Goal: Task Accomplishment & Management: Complete application form

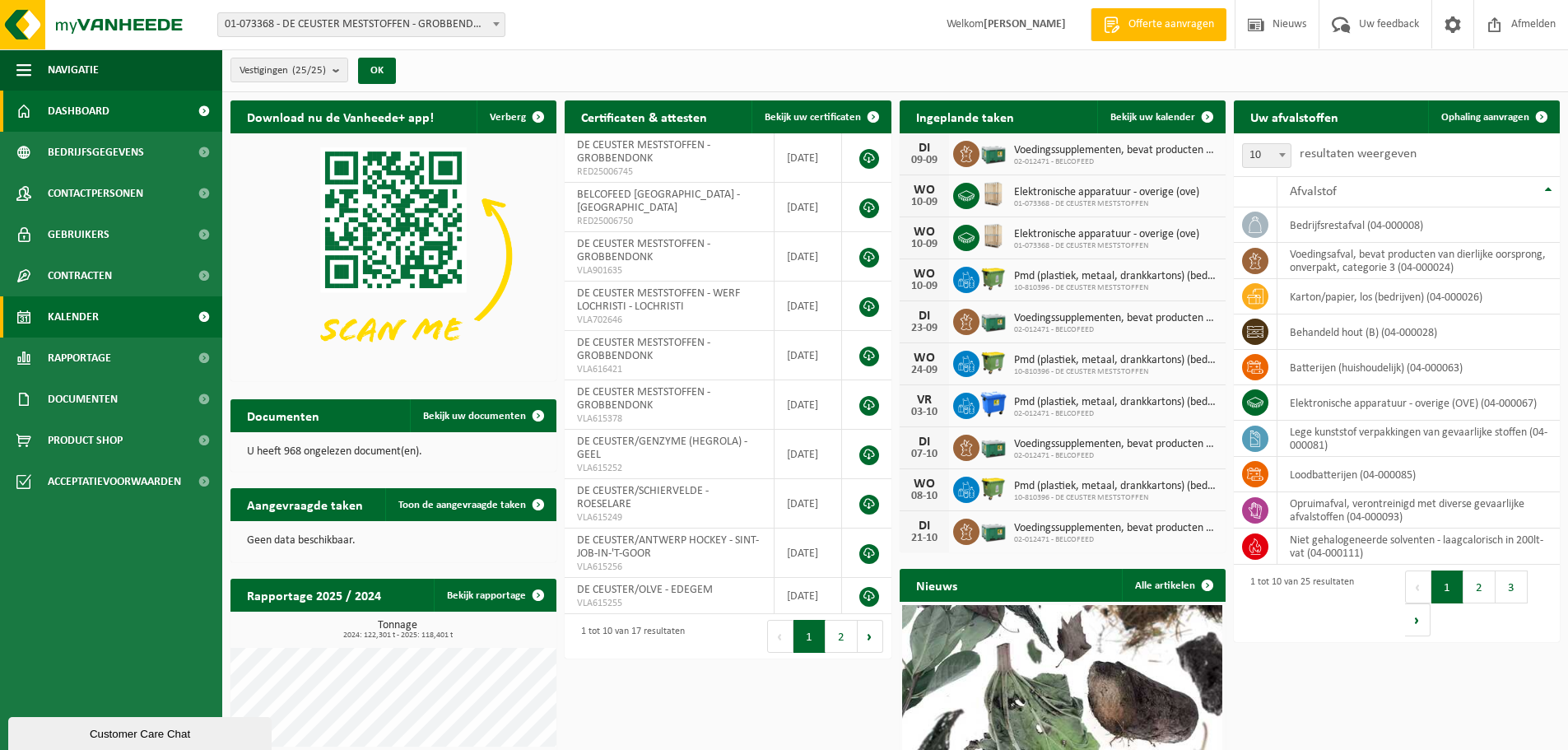
click at [111, 307] on link "Kalender" at bounding box center [111, 316] width 222 height 41
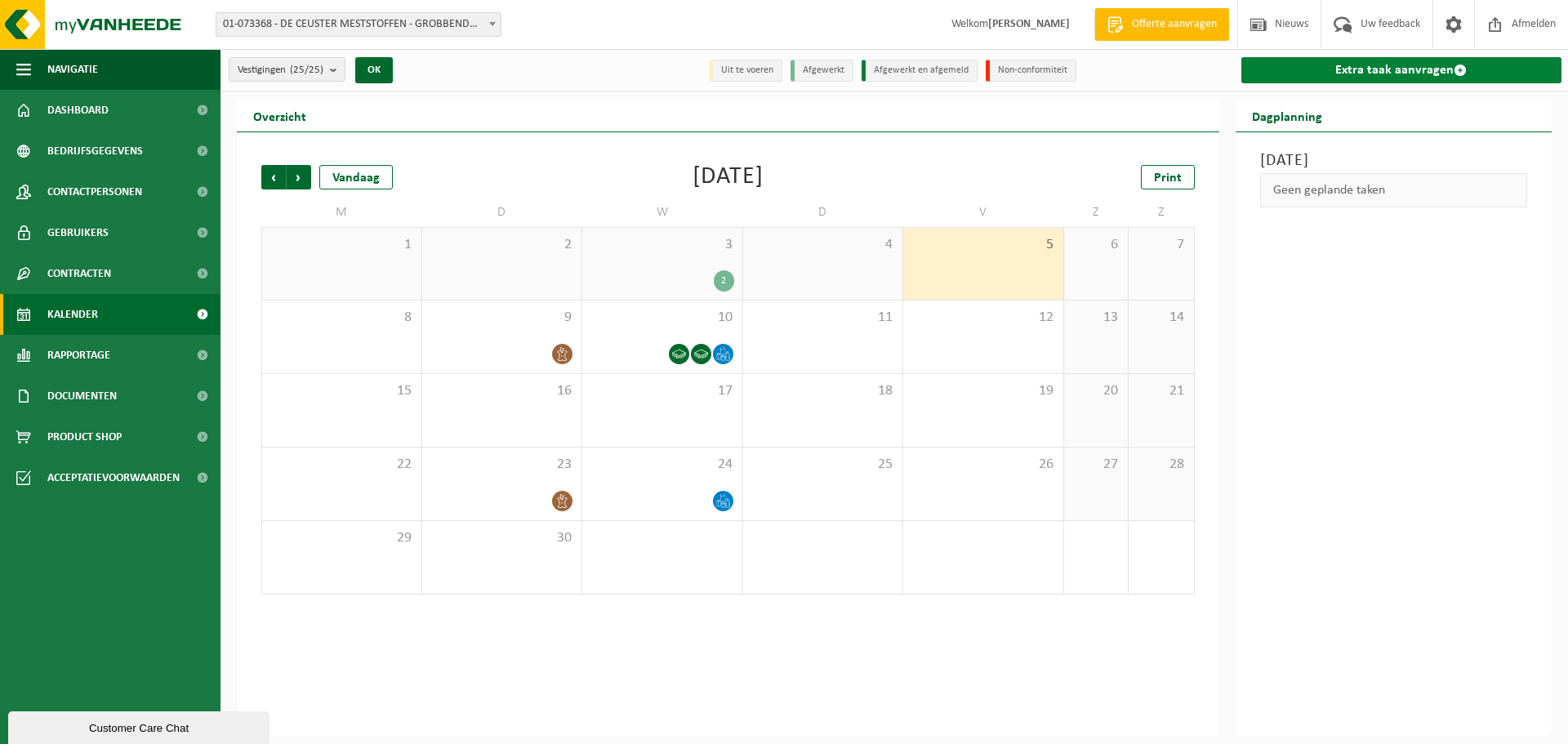
click at [1371, 64] on link "Extra taak aanvragen" at bounding box center [1401, 70] width 321 height 26
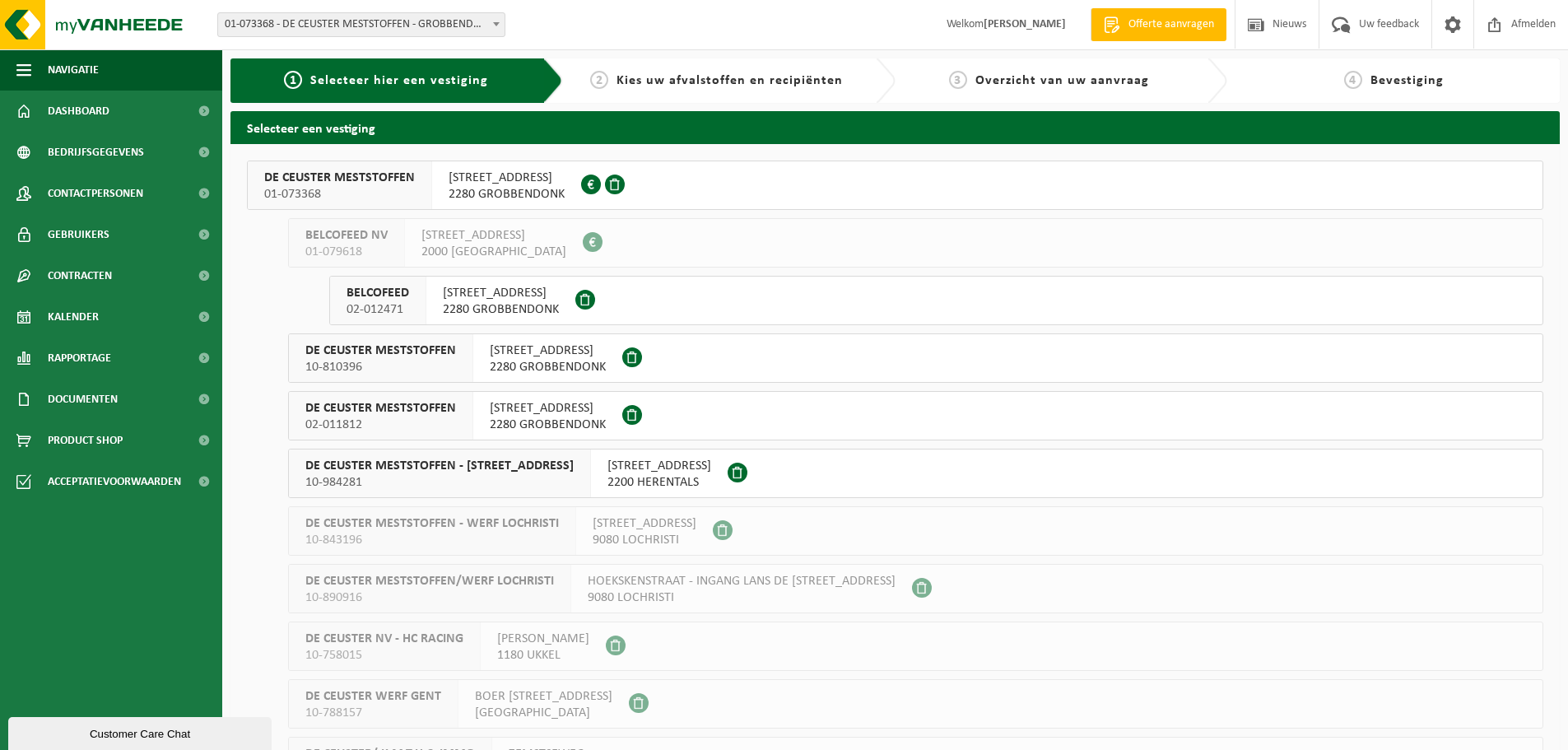
click at [572, 167] on div "[STREET_ADDRESS] 0416.299.452" at bounding box center [506, 185] width 149 height 47
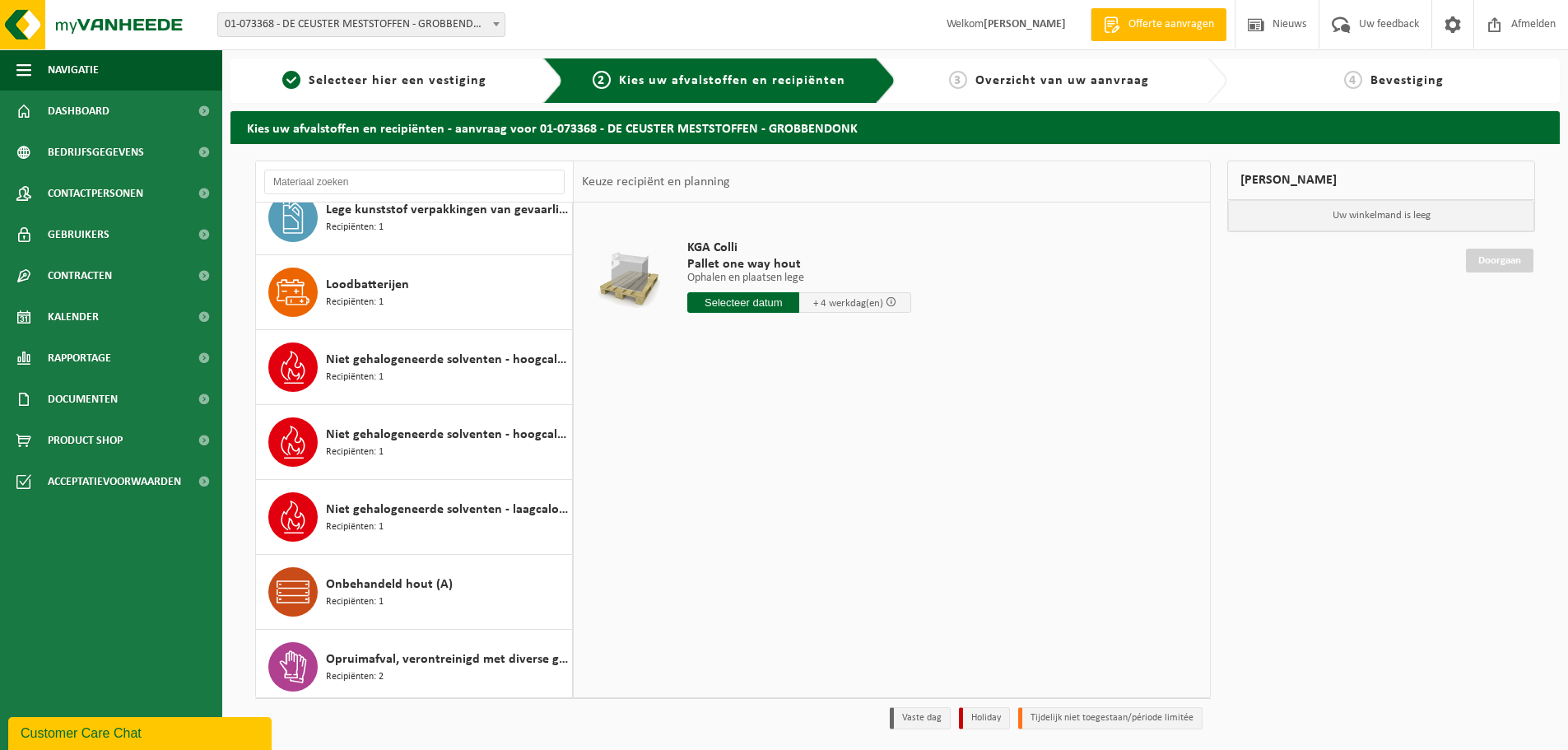
scroll to position [411, 0]
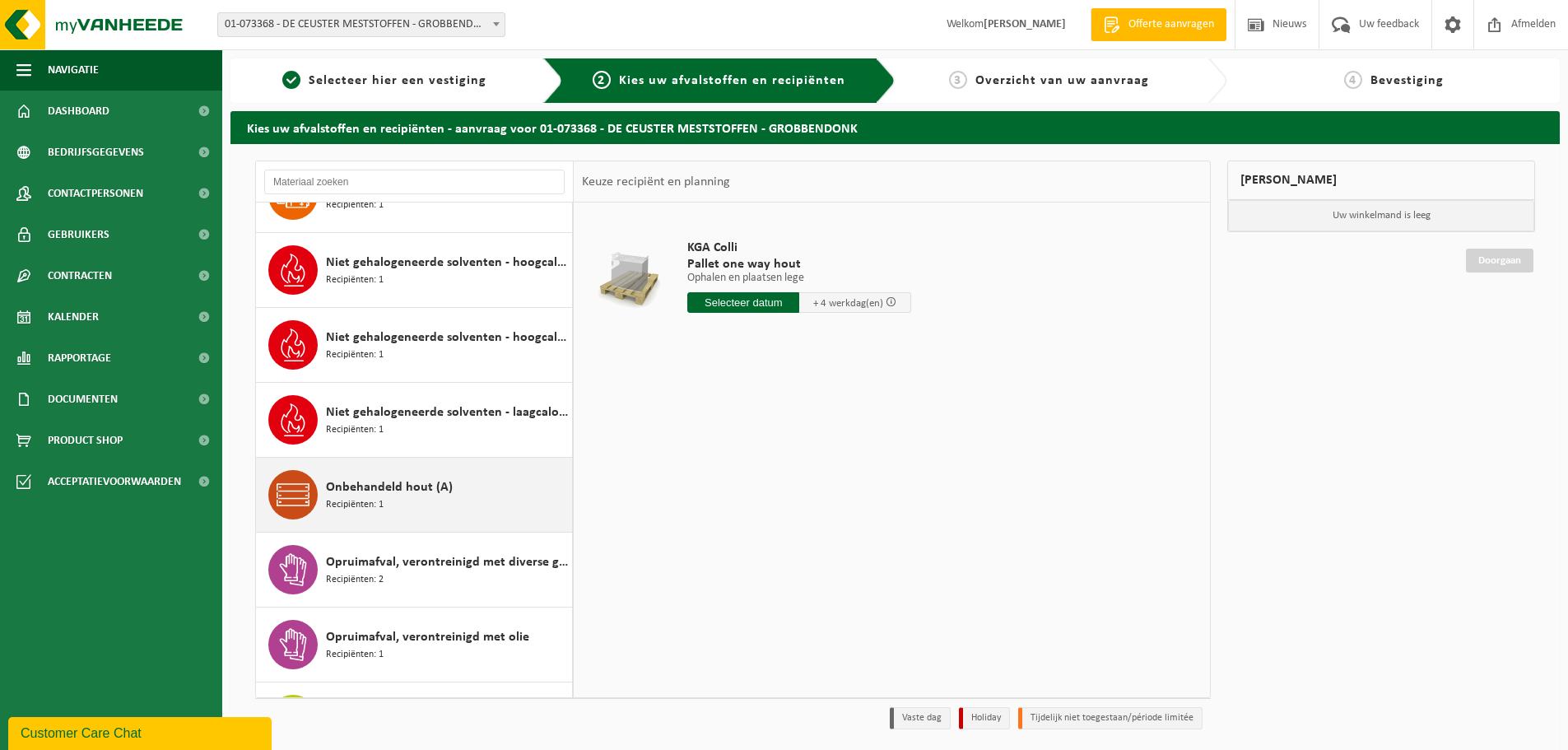
click at [463, 480] on div "Onbehandeld hout (A) Recipiënten: 1" at bounding box center [447, 495] width 242 height 49
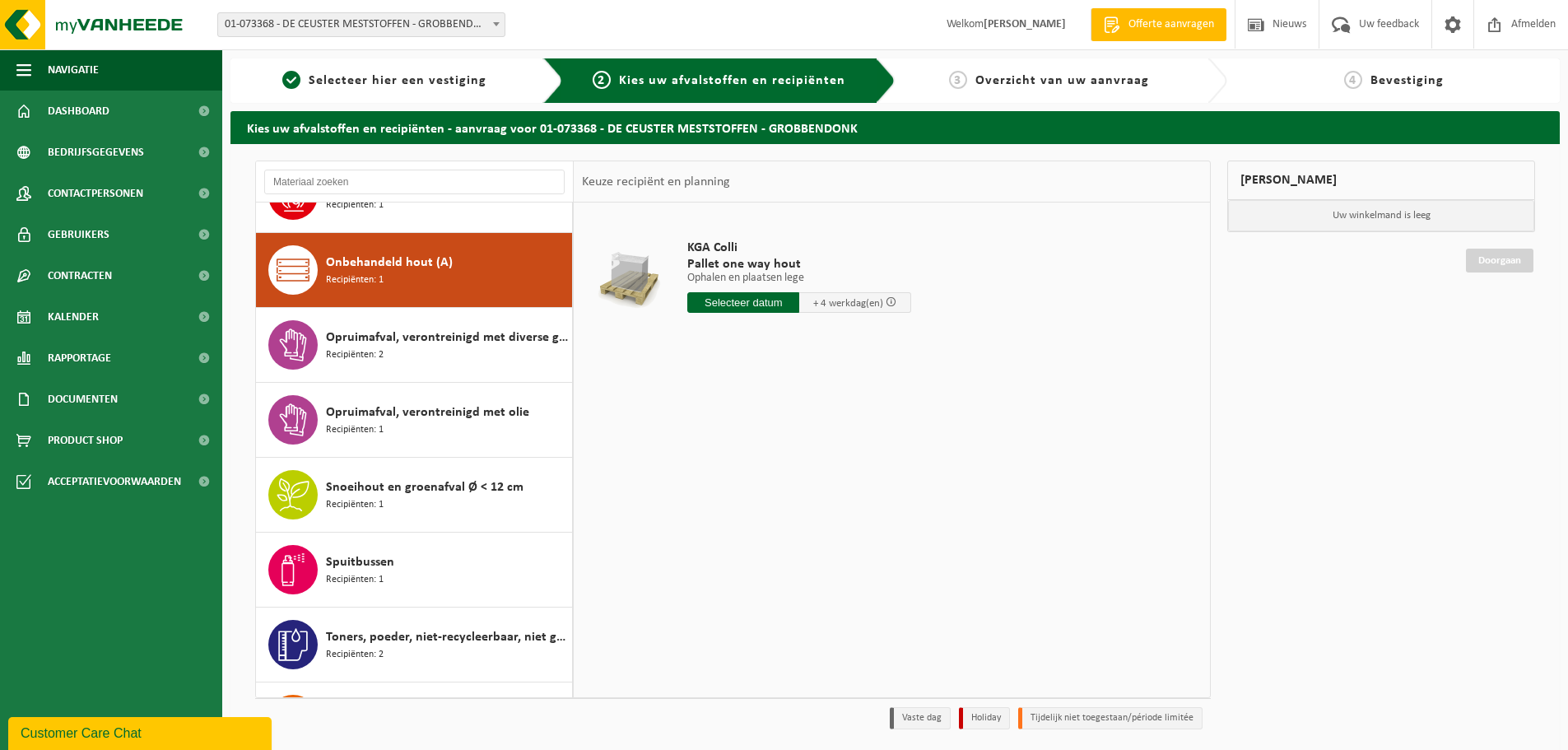
scroll to position [749, 0]
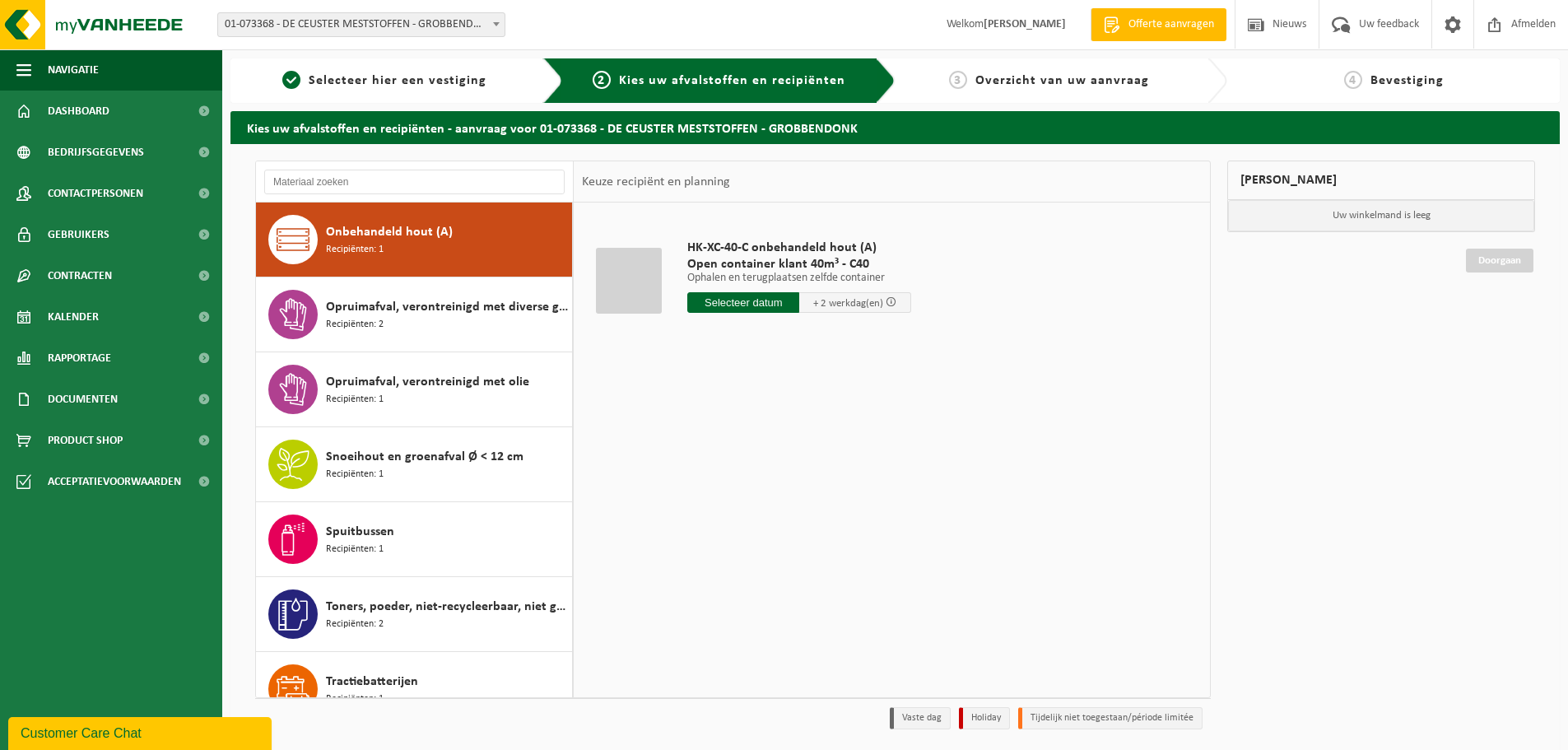
click at [758, 309] on input "text" at bounding box center [743, 303] width 112 height 21
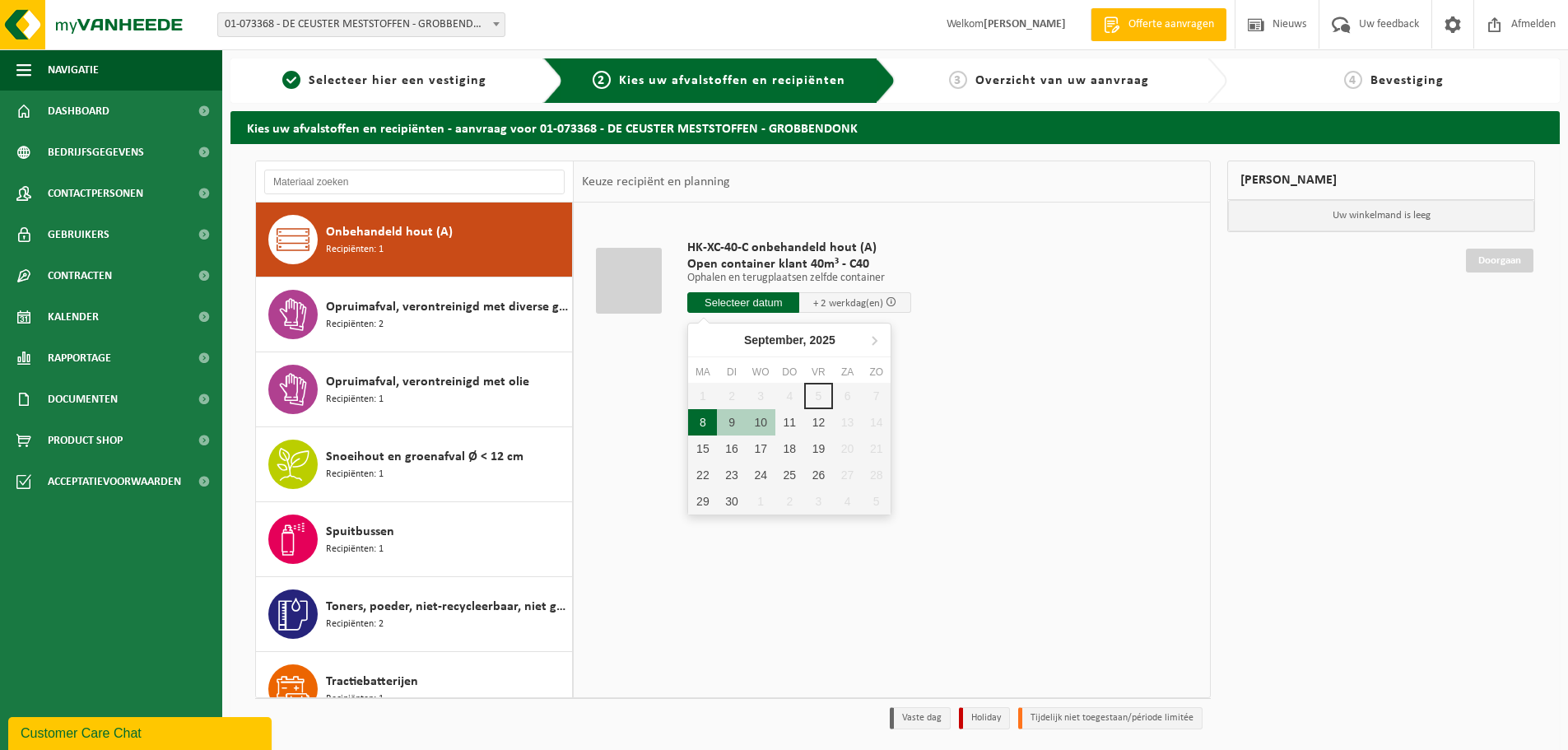
click at [691, 433] on div "8" at bounding box center [703, 422] width 29 height 26
type input "Van 2025-09-08"
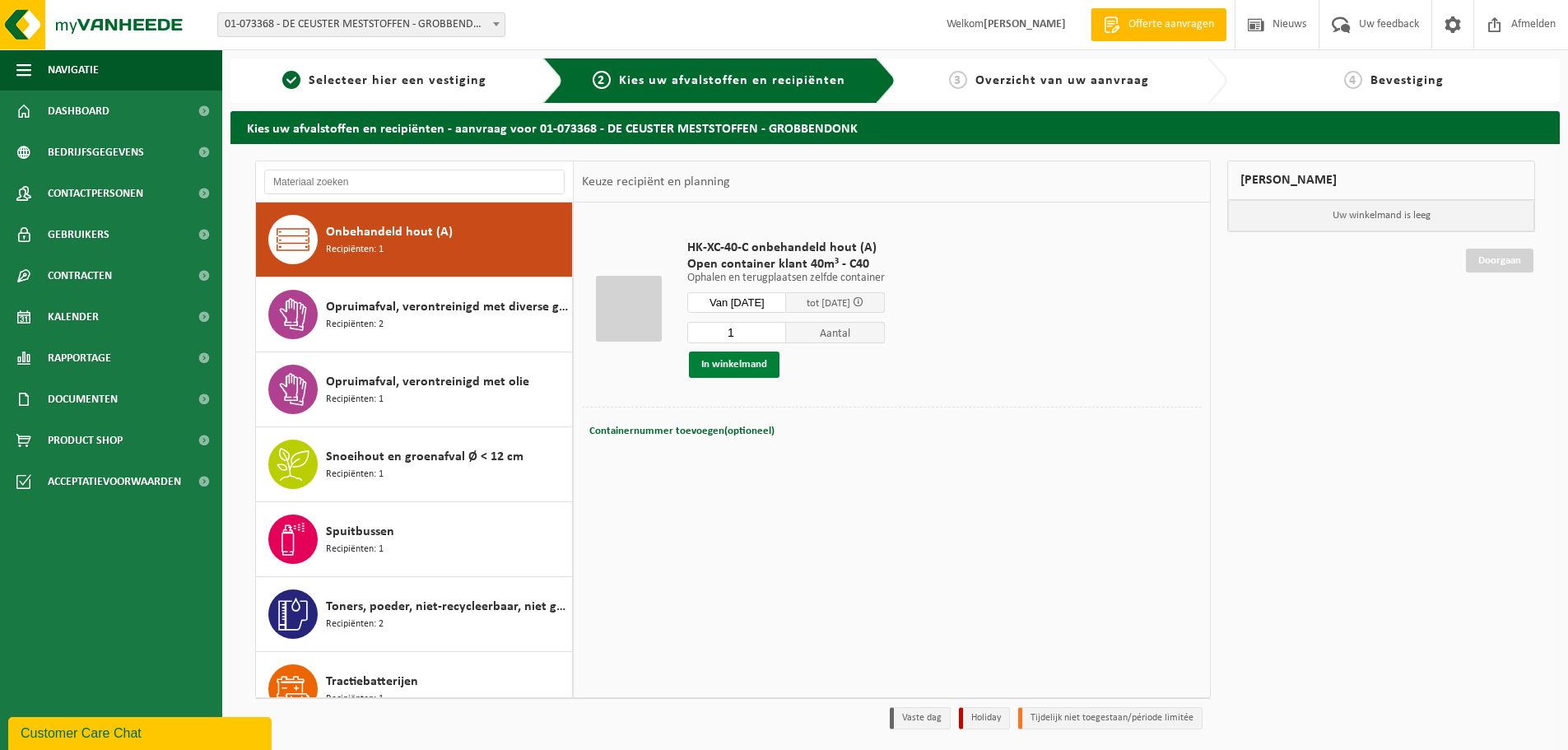
click at [746, 358] on button "In winkelmand" at bounding box center [734, 365] width 90 height 26
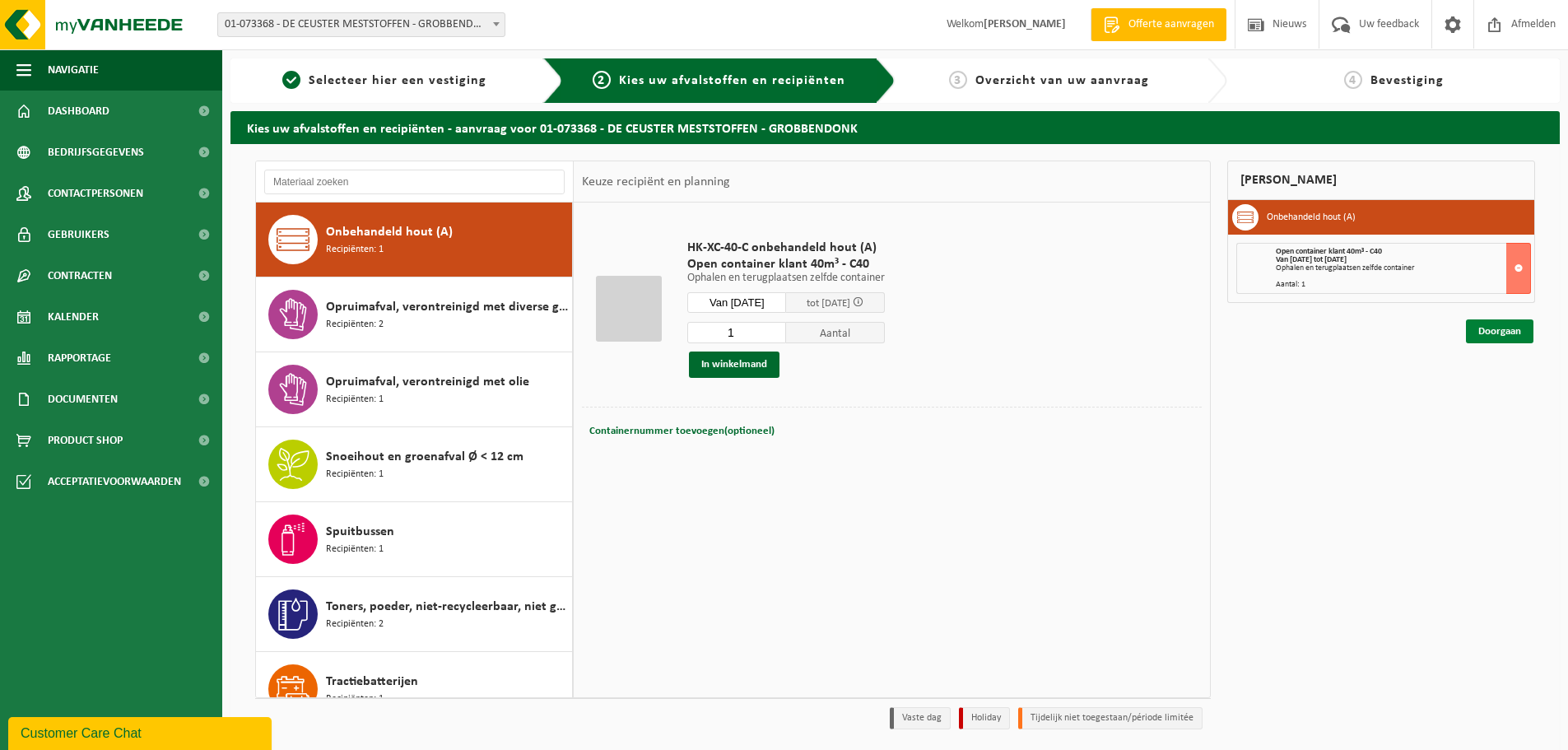
click at [1505, 326] on link "Doorgaan" at bounding box center [1500, 331] width 67 height 24
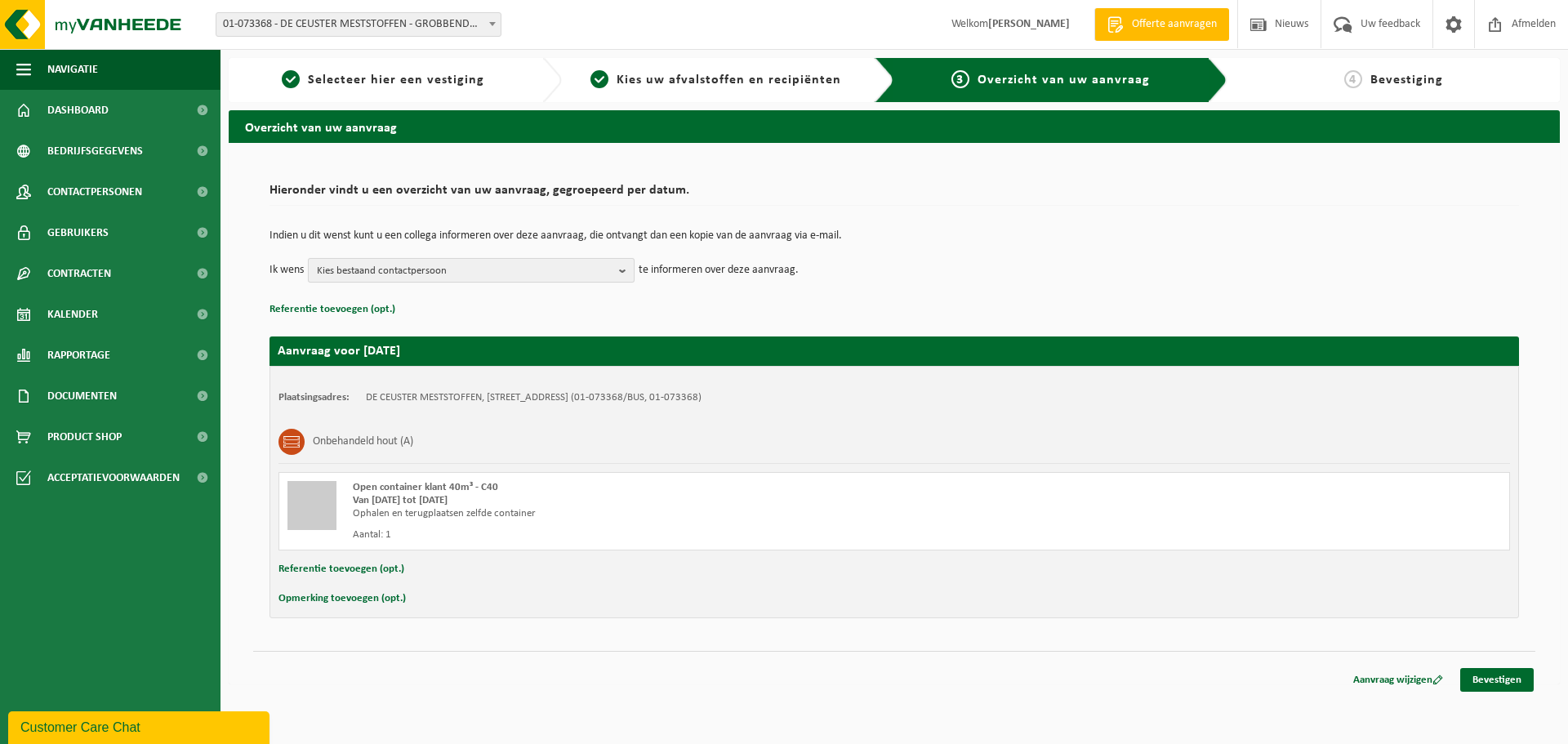
click at [515, 272] on span "Kies bestaand contactpersoon" at bounding box center [464, 270] width 296 height 24
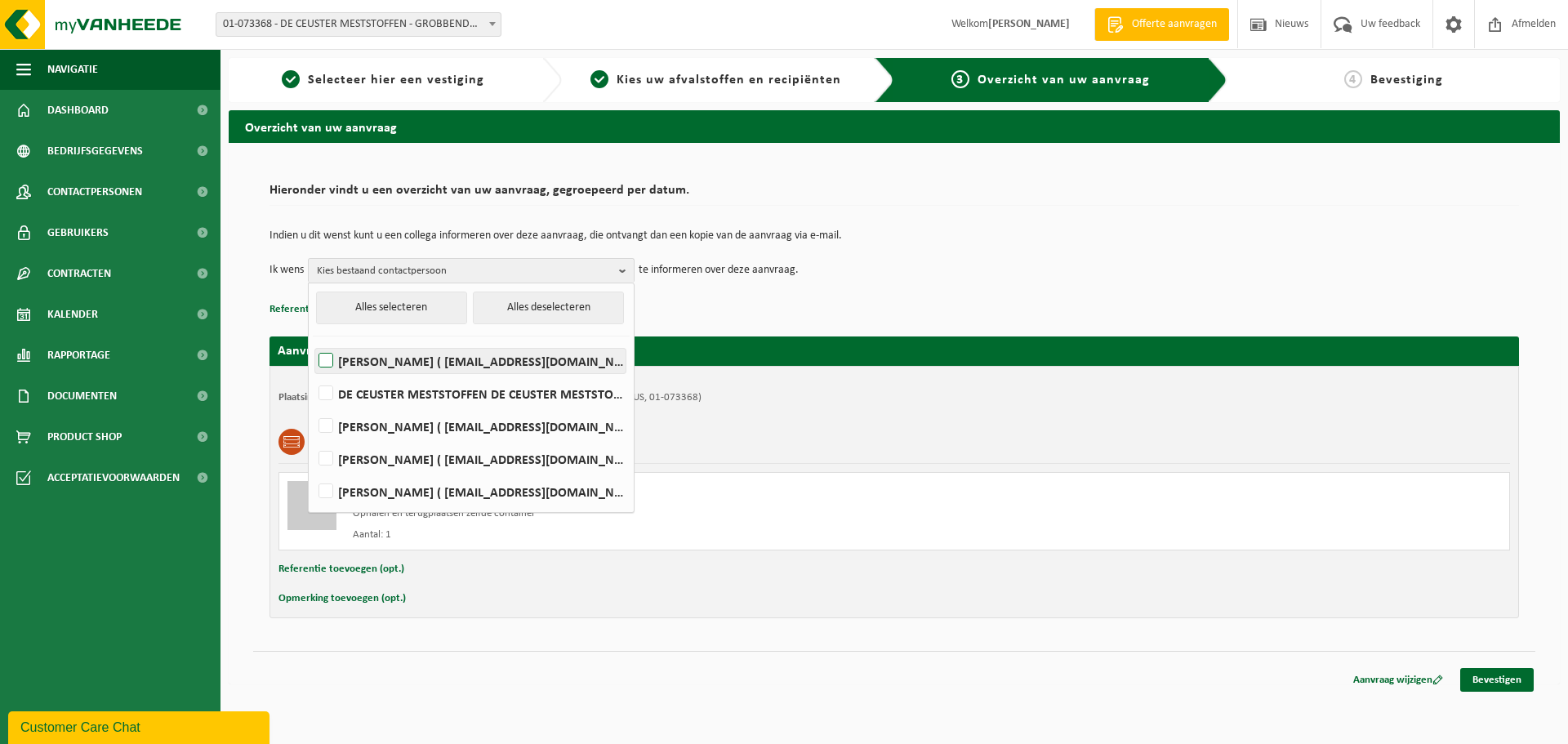
click at [477, 364] on label "ELSIE DABRITZ ( edab@dcm-info.com )" at bounding box center [470, 361] width 310 height 24
click at [313, 340] on input "ELSIE DABRITZ ( edab@dcm-info.com )" at bounding box center [312, 340] width 1 height 1
checkbox input "true"
click at [845, 688] on div "Overzicht van uw aanvraag Hieronder vindt u een overzicht van uw aanvraag, gegr…" at bounding box center [894, 401] width 1347 height 582
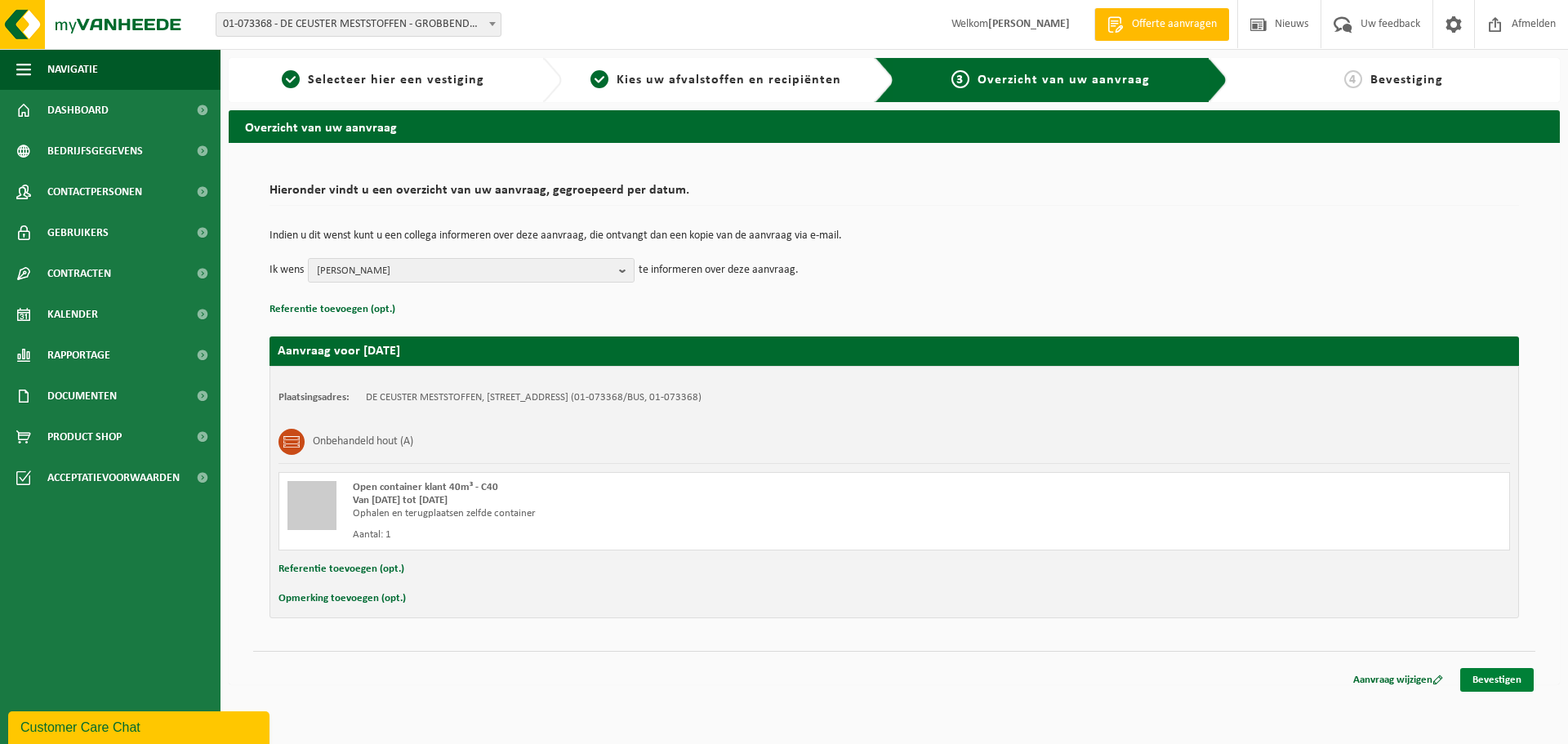
click at [1488, 685] on link "Bevestigen" at bounding box center [1496, 680] width 73 height 24
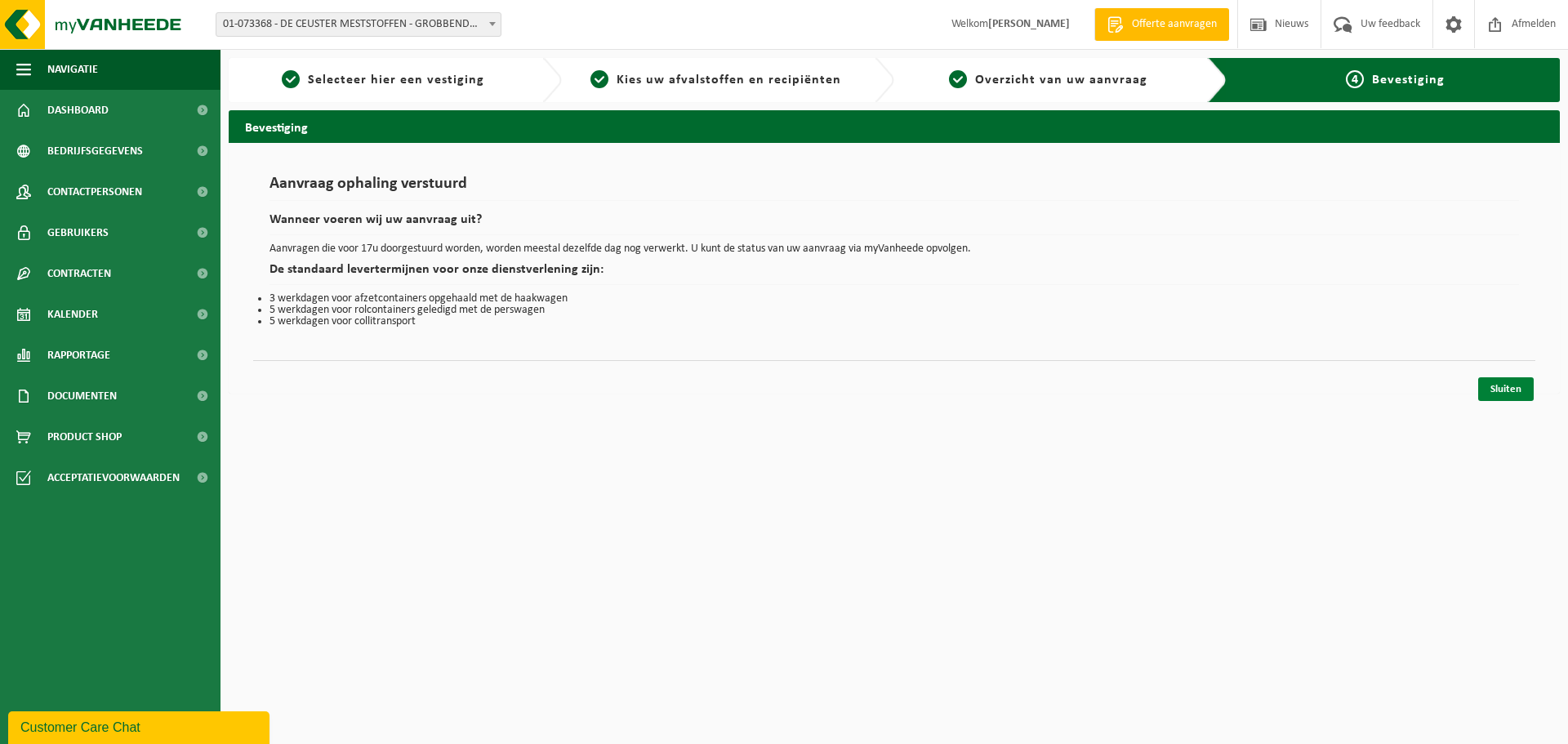
click at [1500, 391] on link "Sluiten" at bounding box center [1505, 389] width 55 height 24
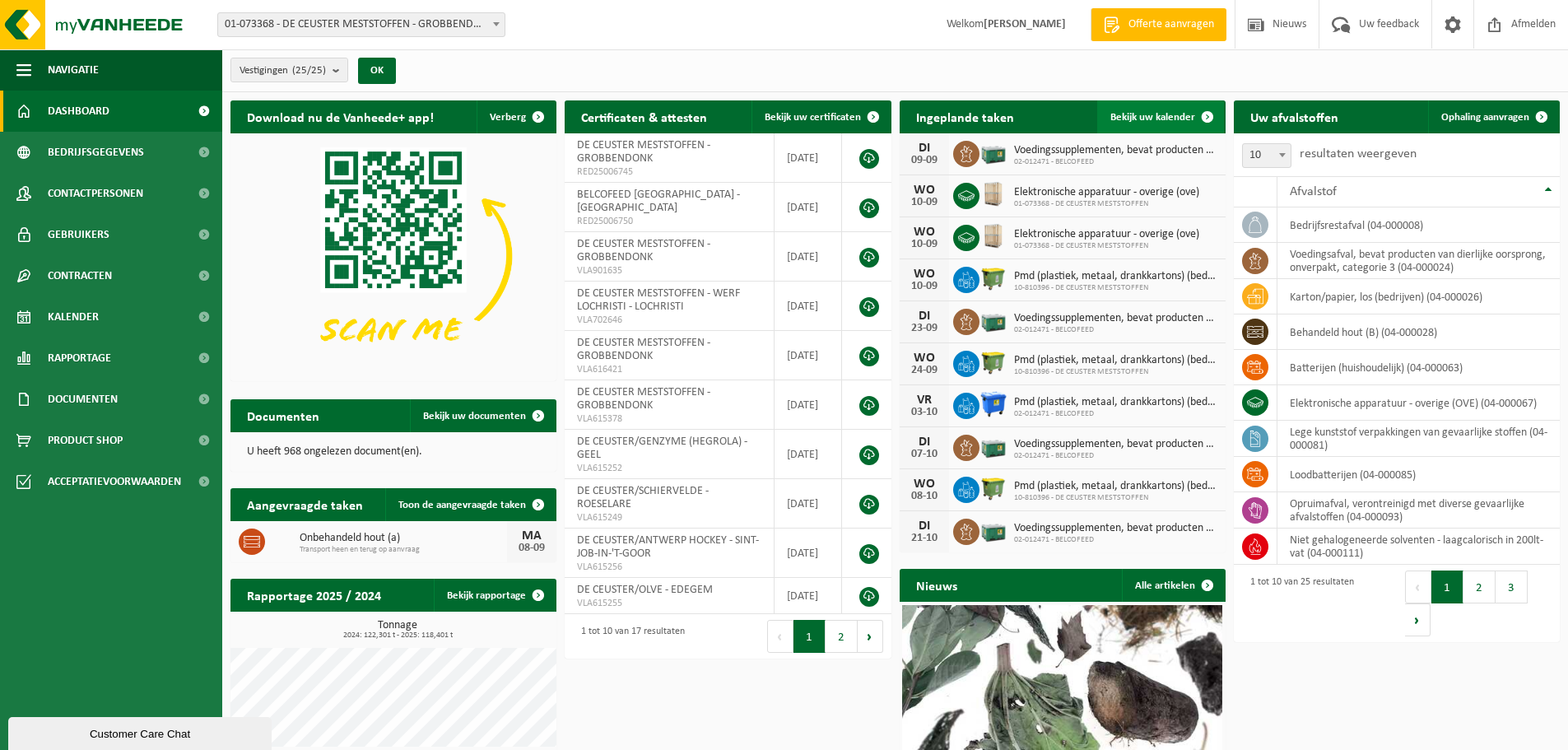
click at [1150, 122] on span "Bekijk uw kalender" at bounding box center [1152, 118] width 85 height 11
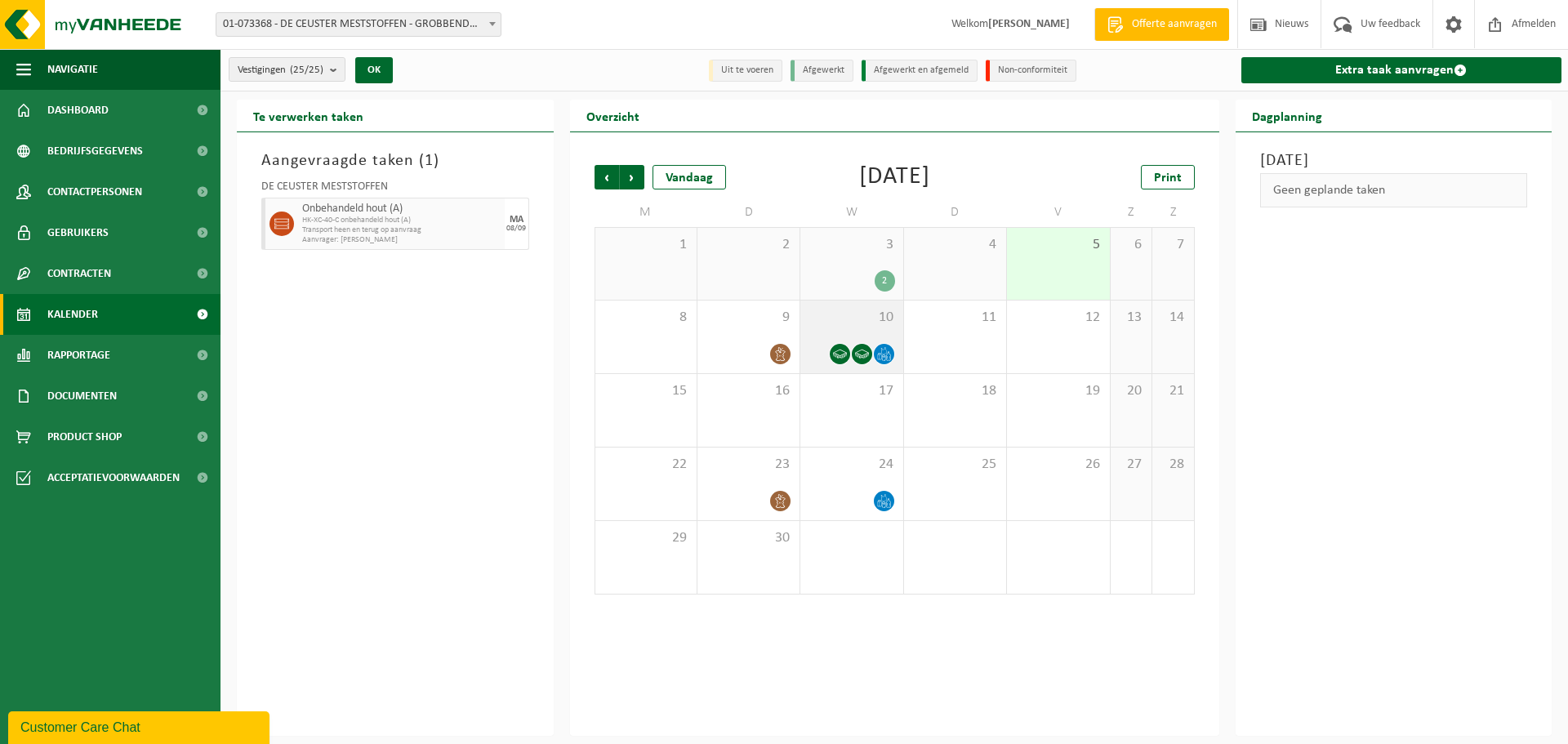
click at [841, 354] on icon at bounding box center [839, 353] width 14 height 9
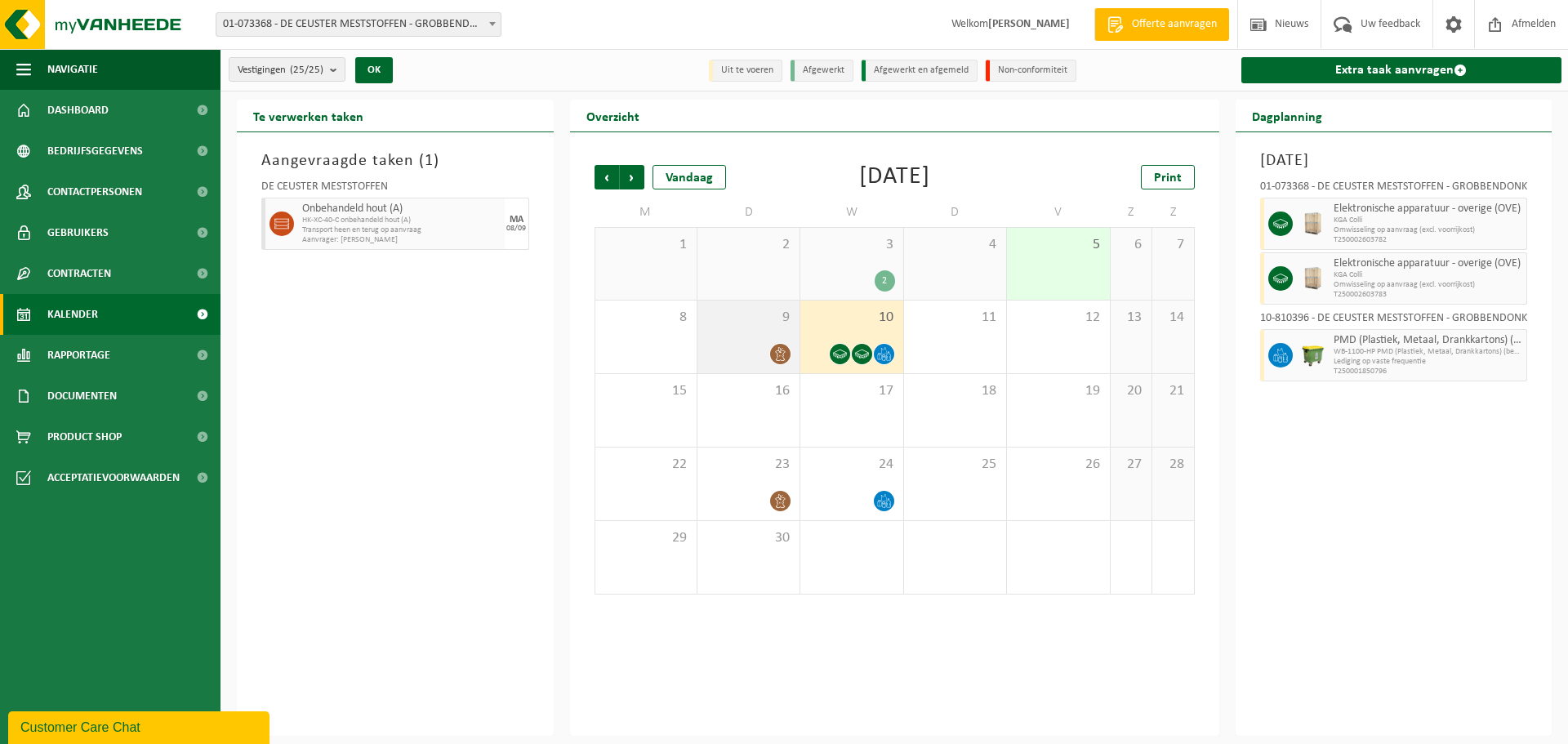
click at [786, 355] on icon at bounding box center [779, 353] width 14 height 14
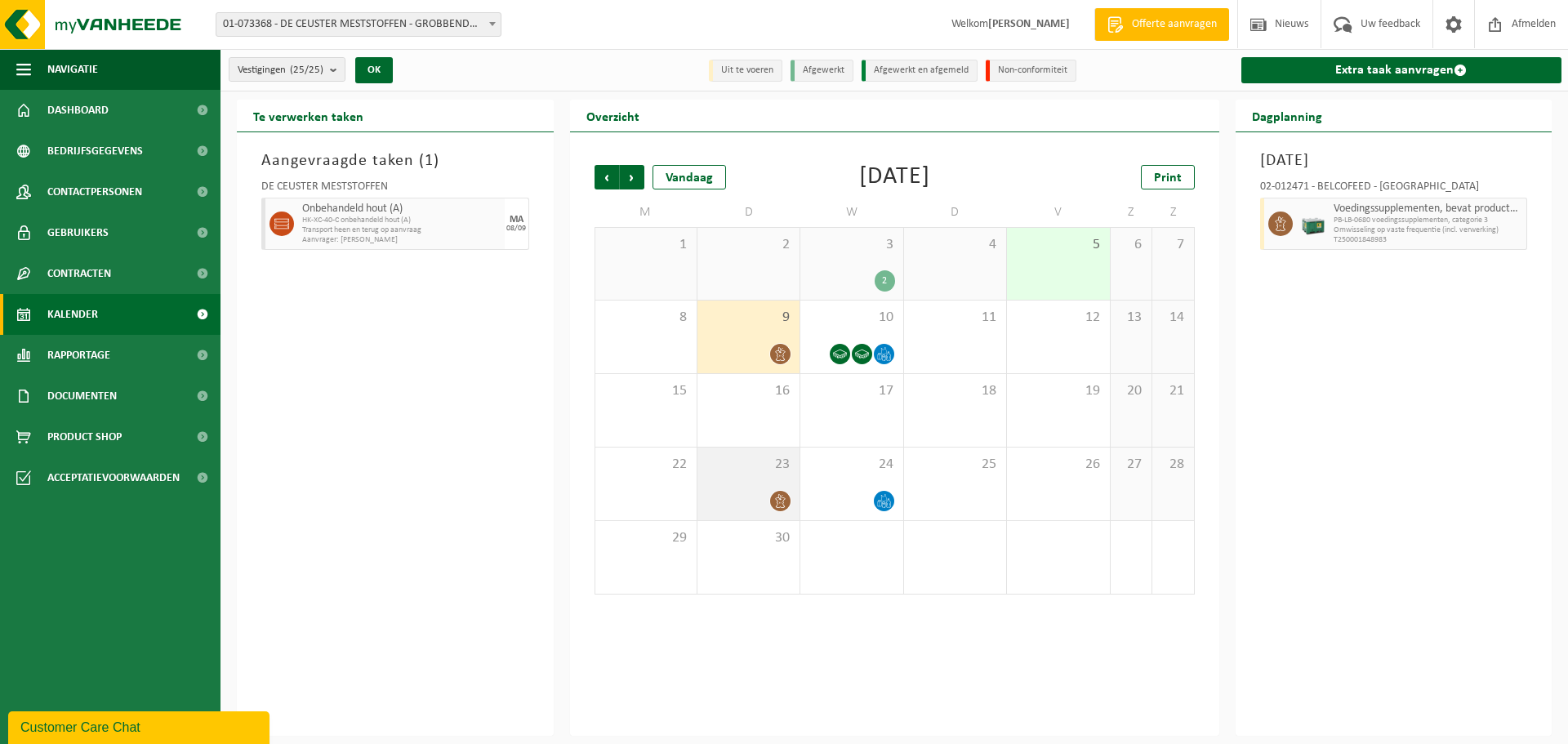
click at [778, 504] on icon at bounding box center [780, 500] width 10 height 14
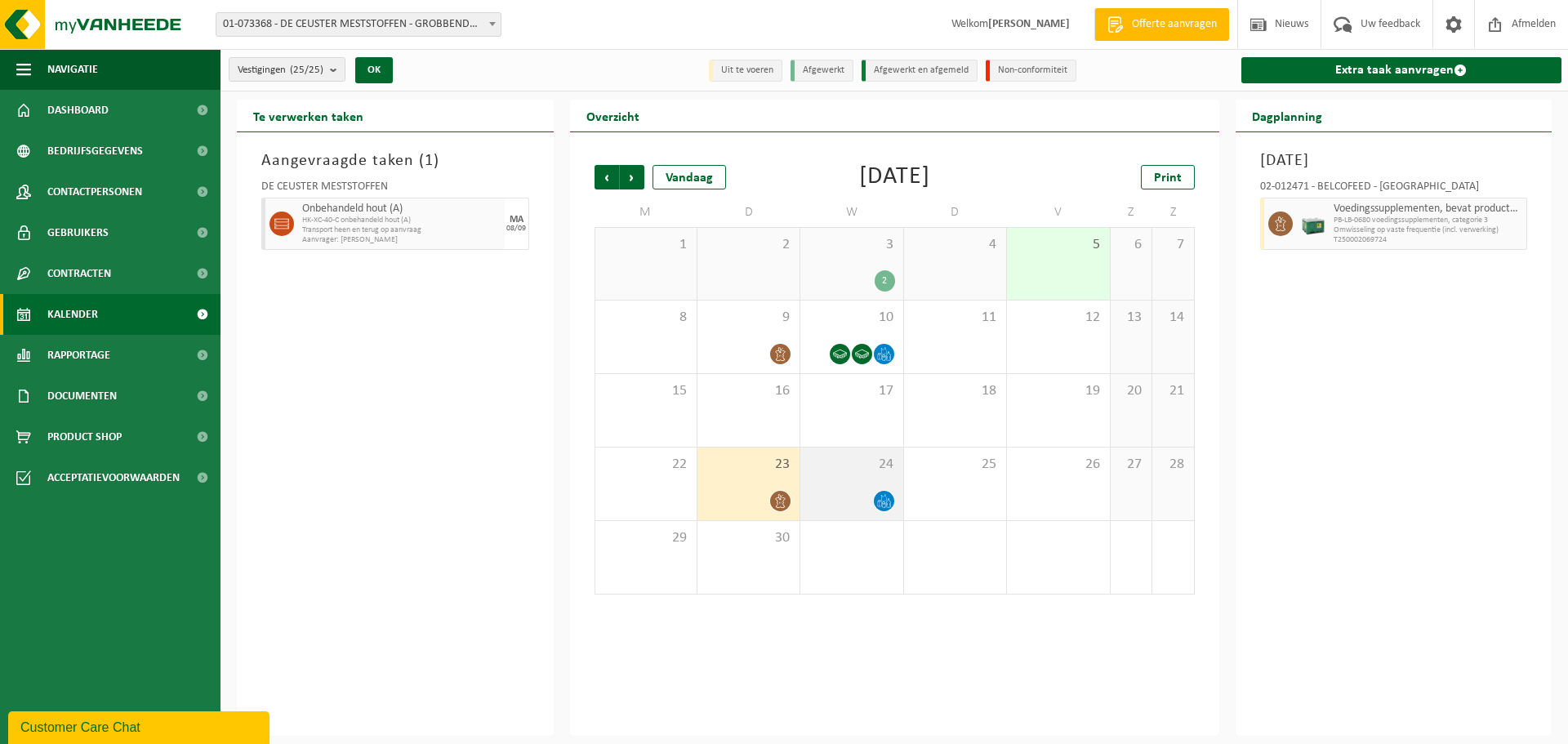
click at [870, 499] on div at bounding box center [851, 501] width 86 height 22
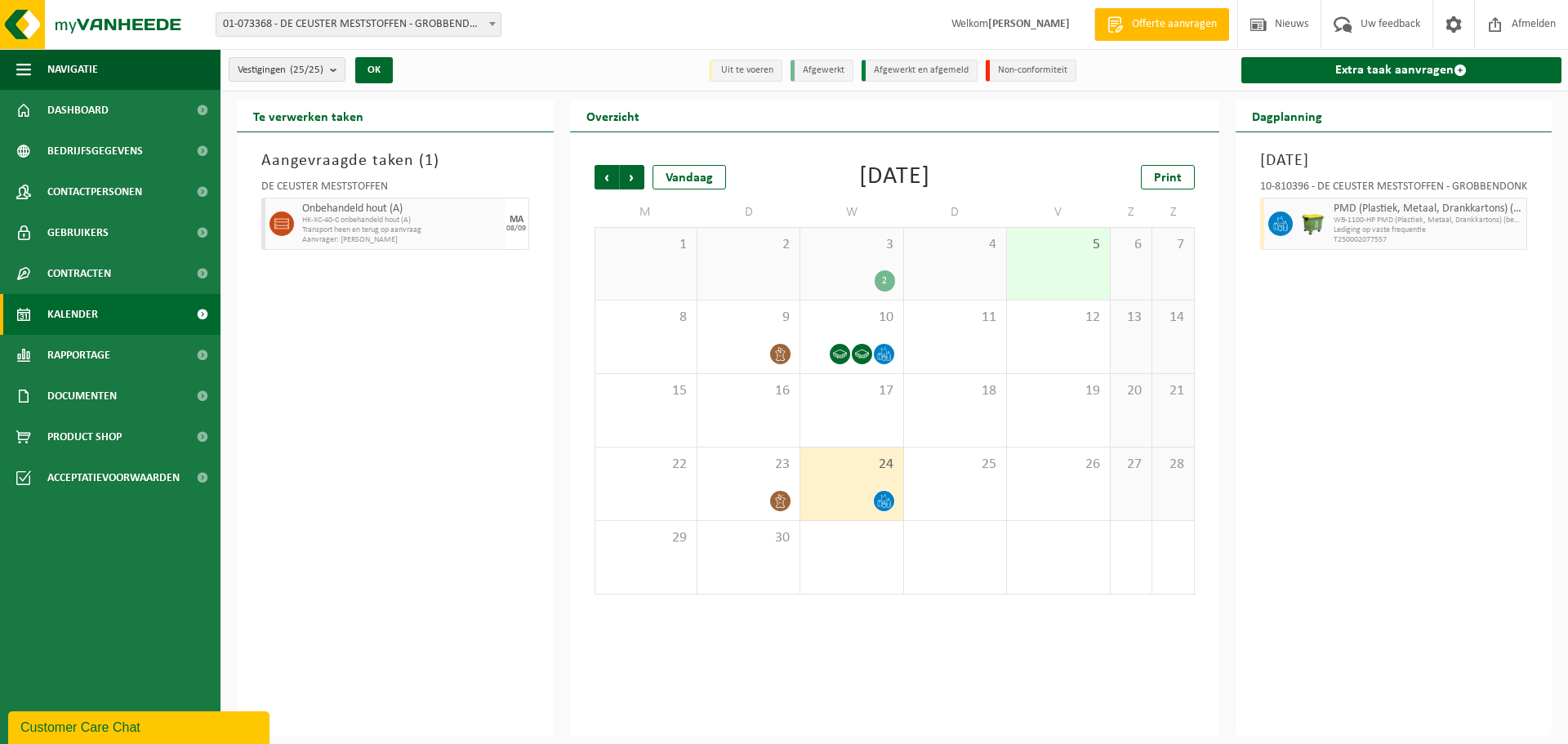
click at [864, 276] on div "2" at bounding box center [851, 280] width 86 height 21
